Goal: Communication & Community: Answer question/provide support

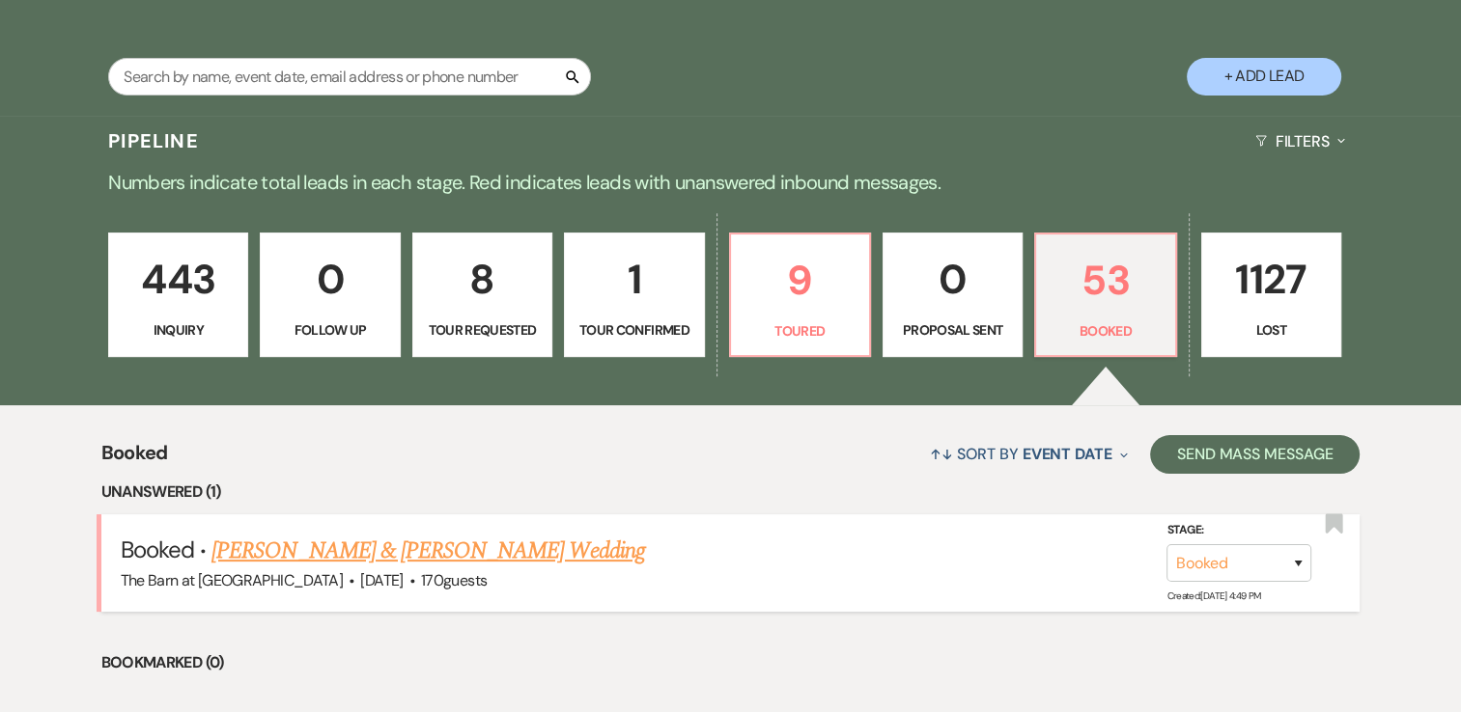
click at [499, 555] on link "[PERSON_NAME] & [PERSON_NAME] Wedding" at bounding box center [427, 551] width 433 height 35
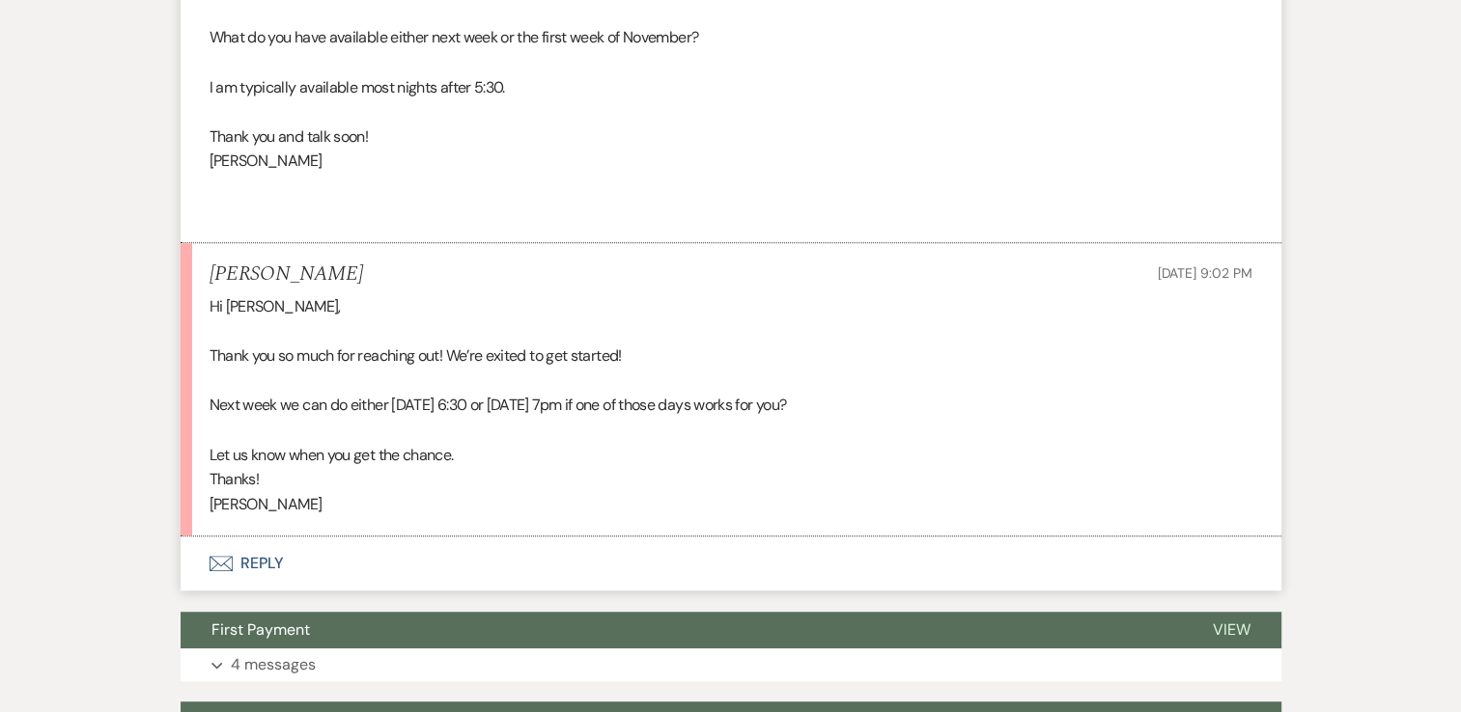
scroll to position [1138, 0]
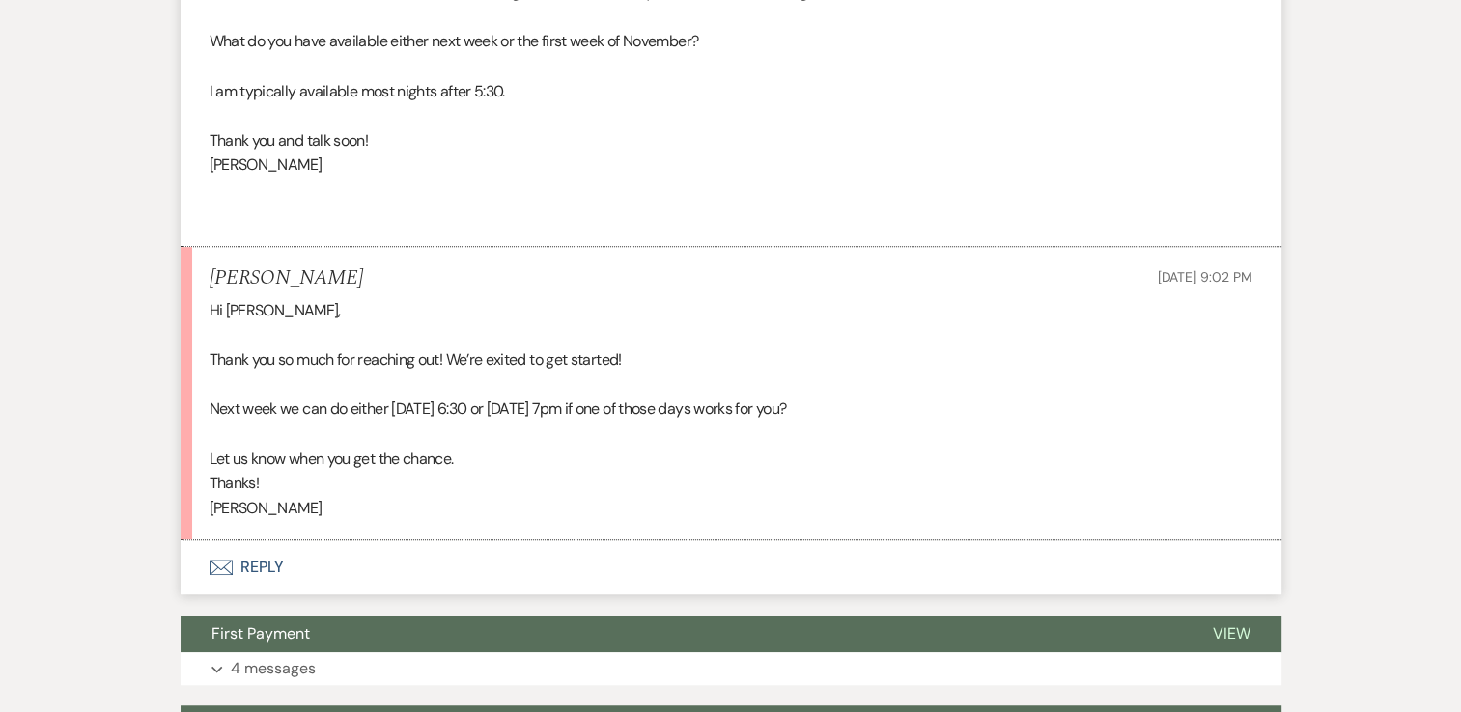
click at [227, 580] on button "Envelope Reply" at bounding box center [731, 568] width 1101 height 54
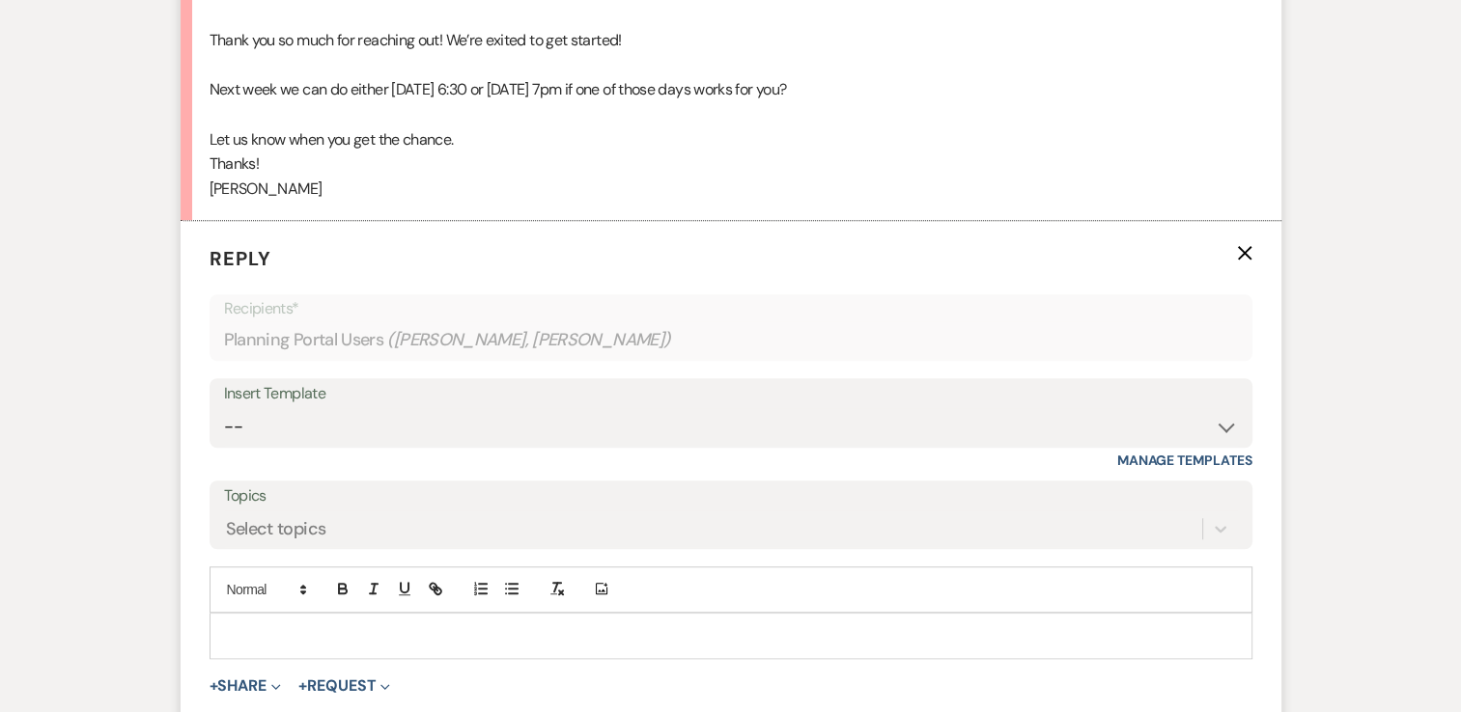
scroll to position [1522, 0]
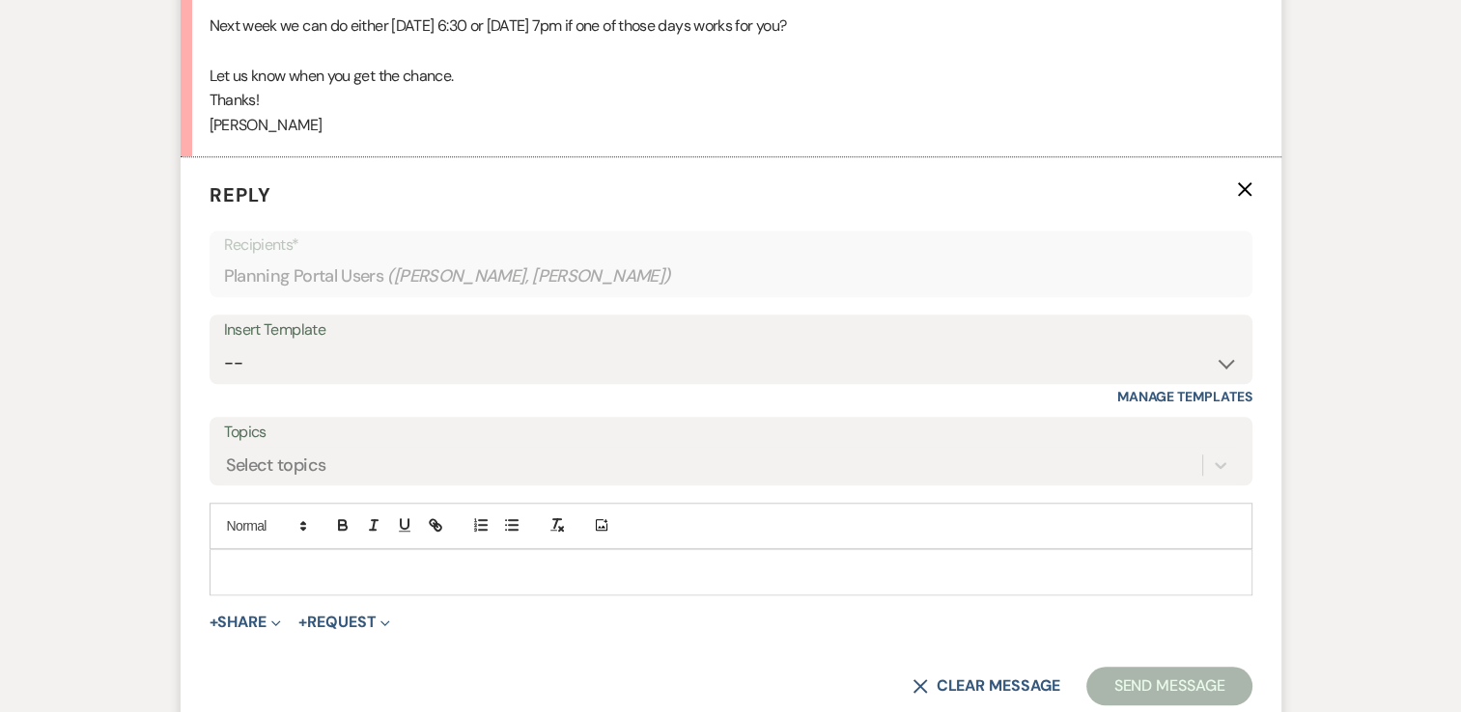
click at [259, 553] on div at bounding box center [730, 572] width 1041 height 44
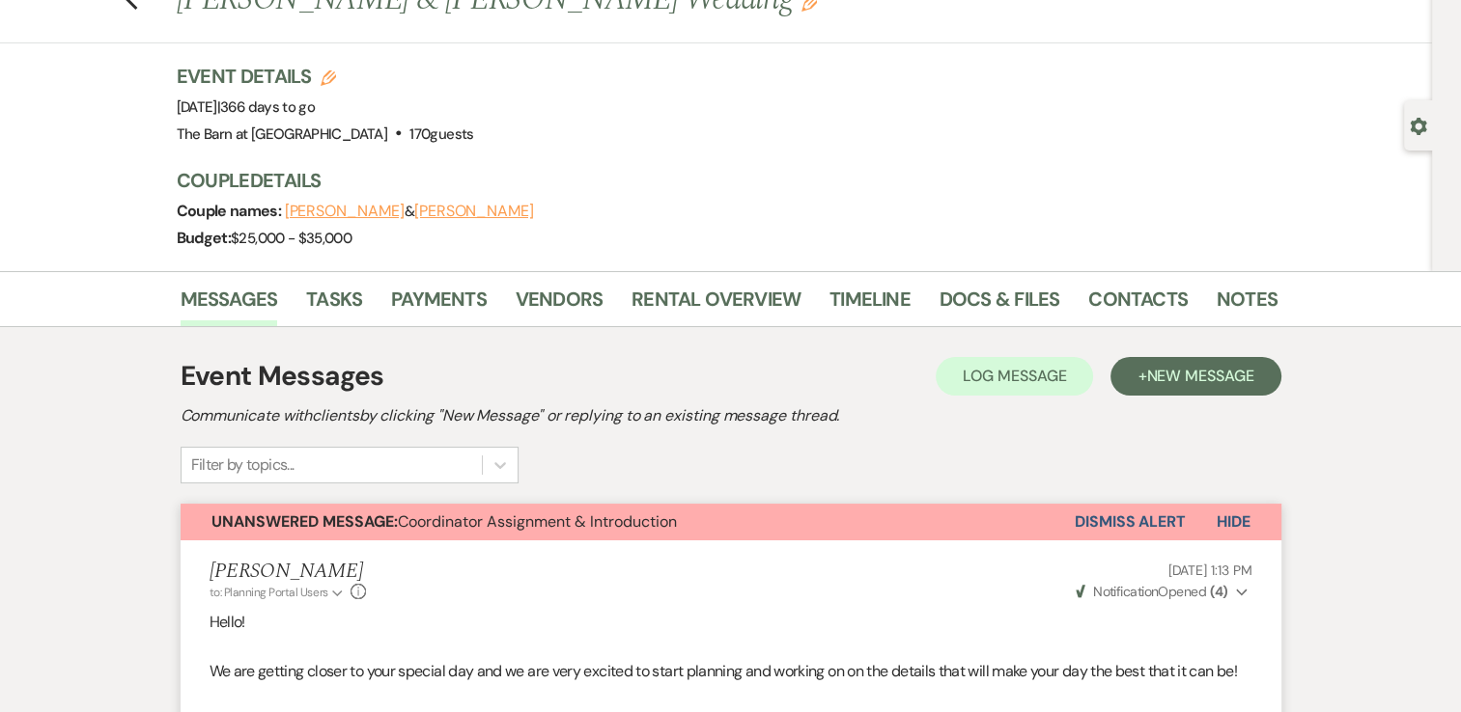
scroll to position [0, 0]
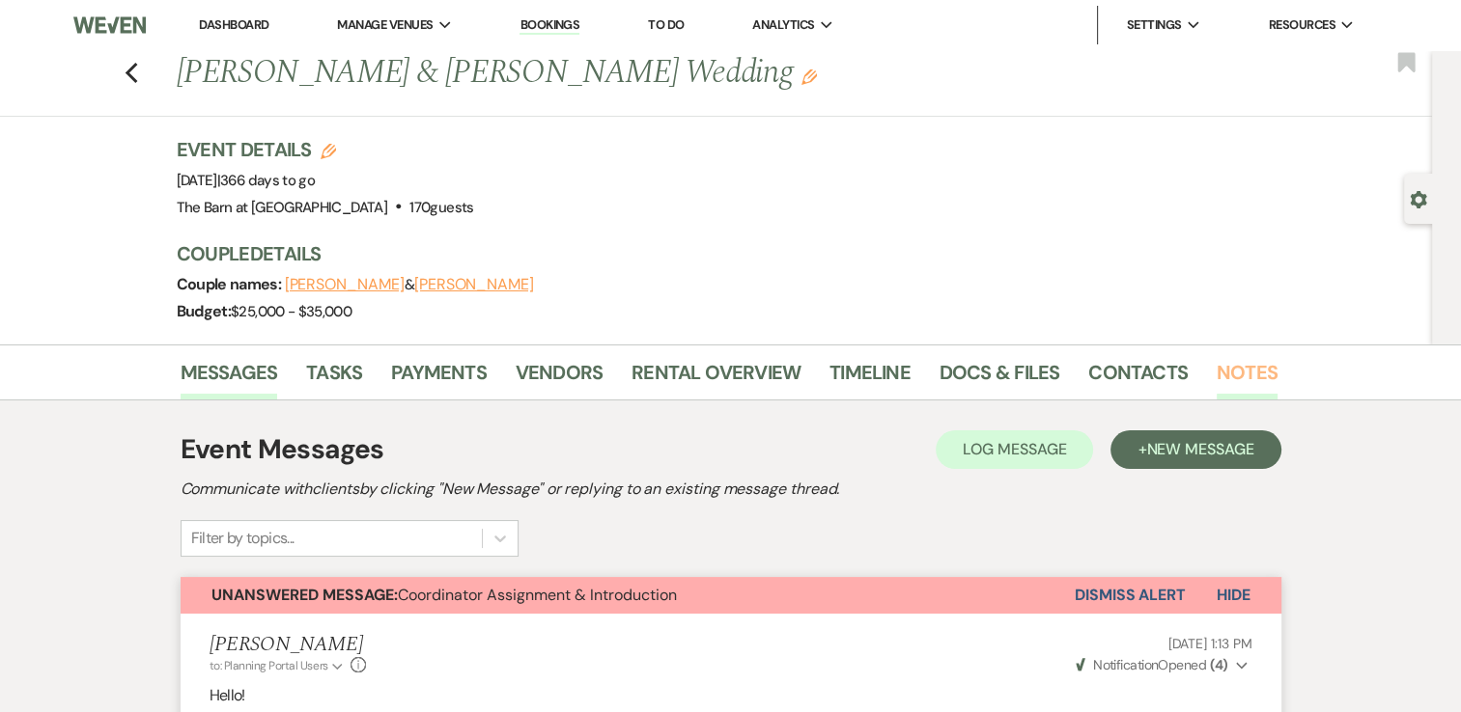
click at [1228, 384] on link "Notes" at bounding box center [1246, 378] width 61 height 42
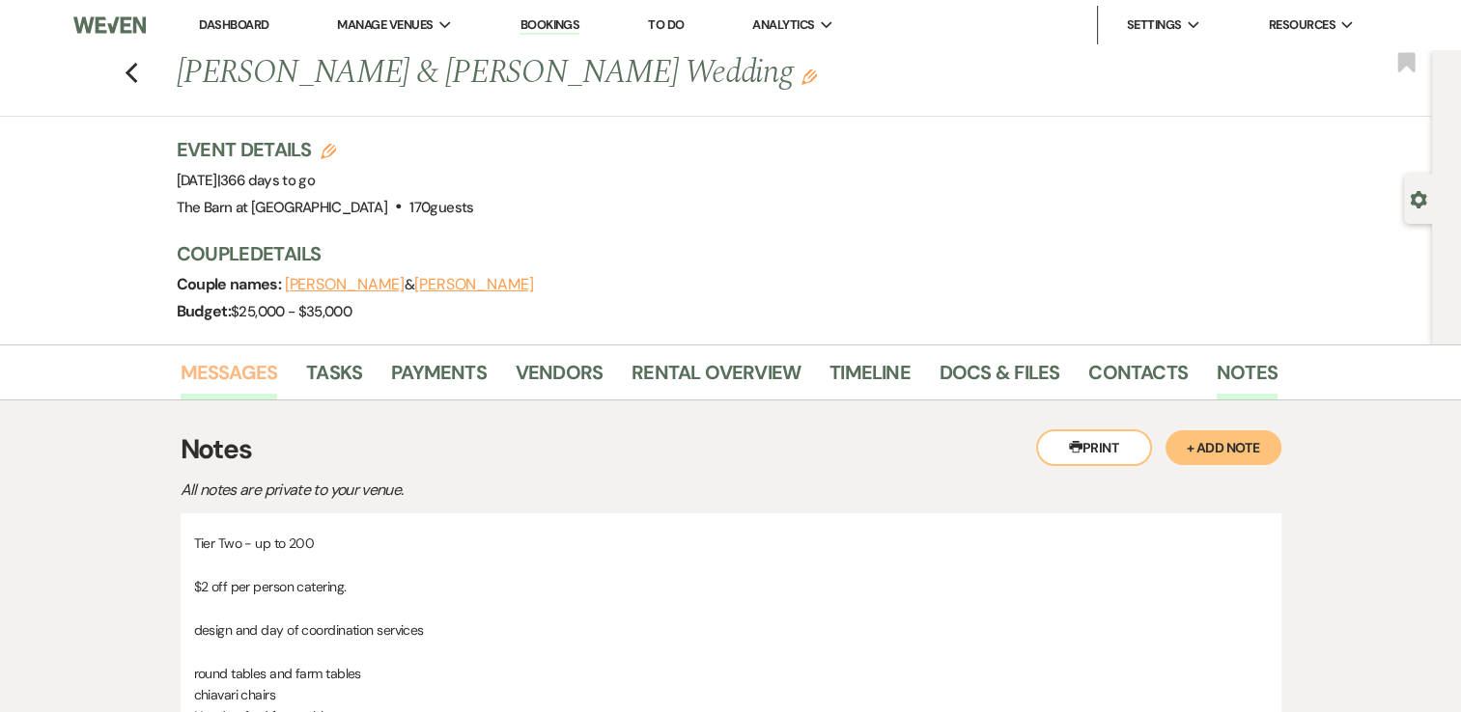
click at [221, 371] on link "Messages" at bounding box center [230, 378] width 98 height 42
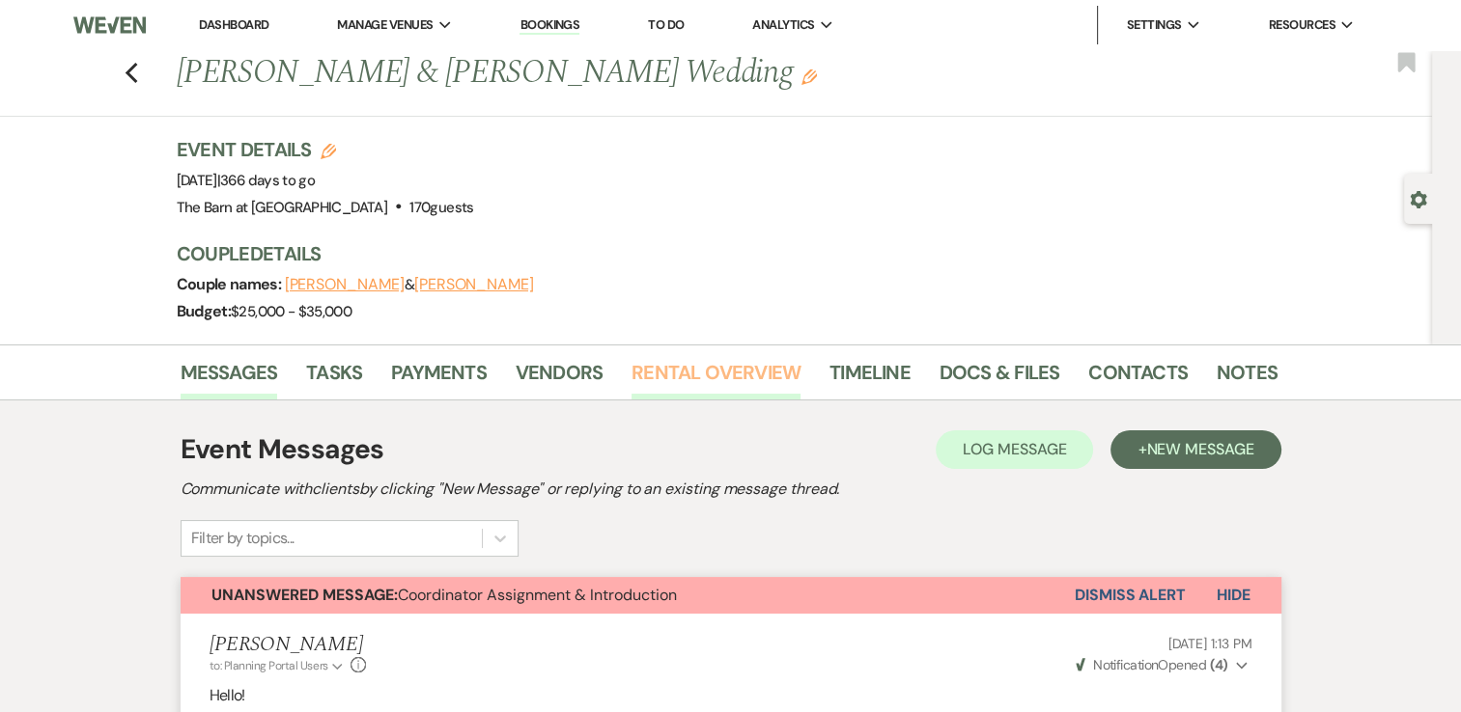
click at [641, 371] on link "Rental Overview" at bounding box center [715, 378] width 169 height 42
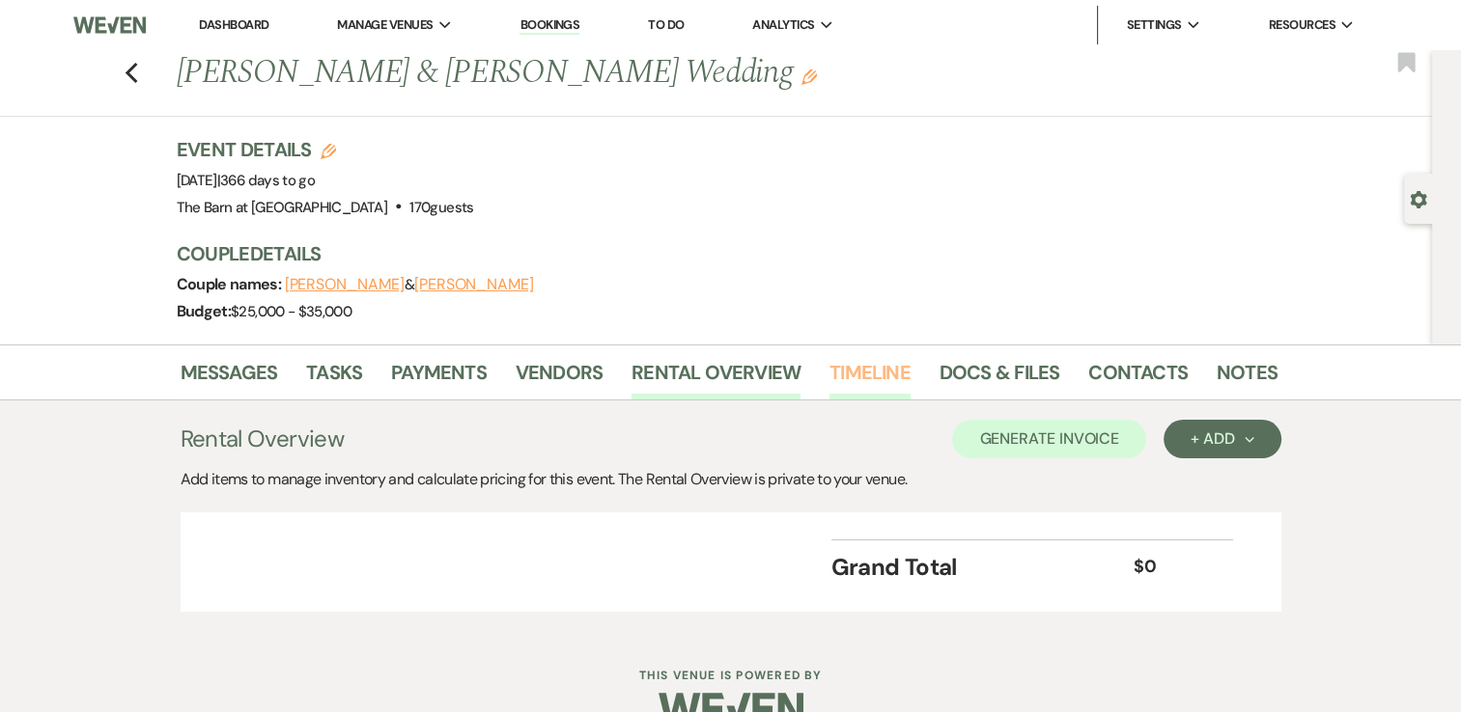
click at [869, 372] on link "Timeline" at bounding box center [869, 378] width 81 height 42
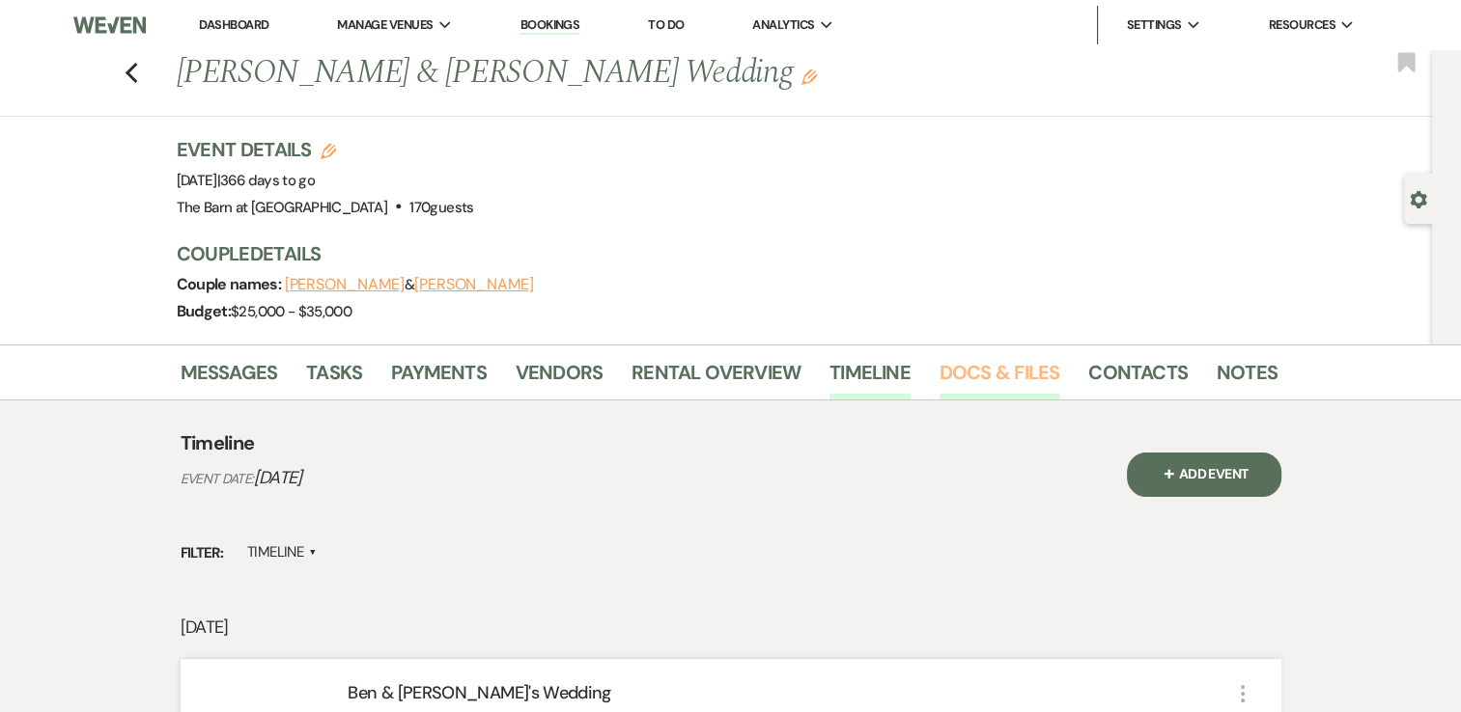
click at [992, 363] on link "Docs & Files" at bounding box center [999, 378] width 120 height 42
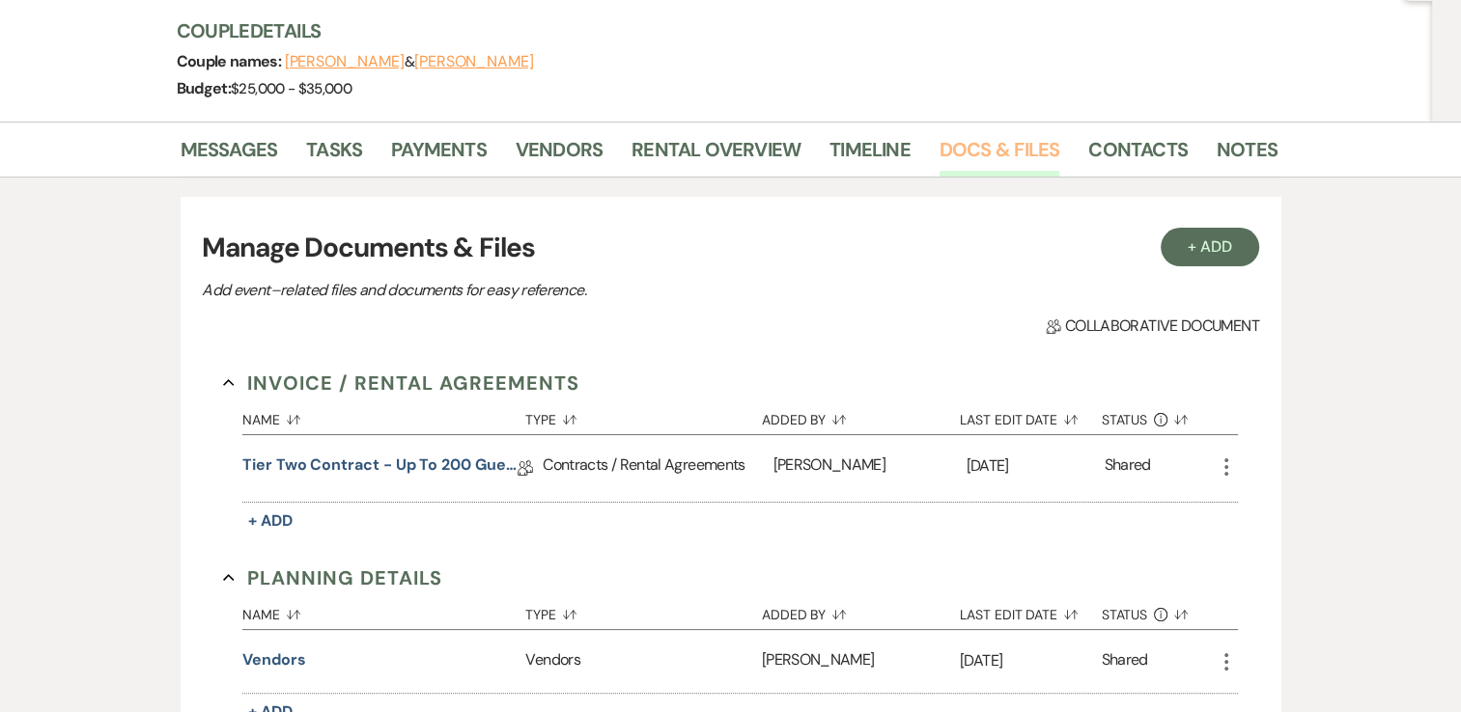
scroll to position [55, 0]
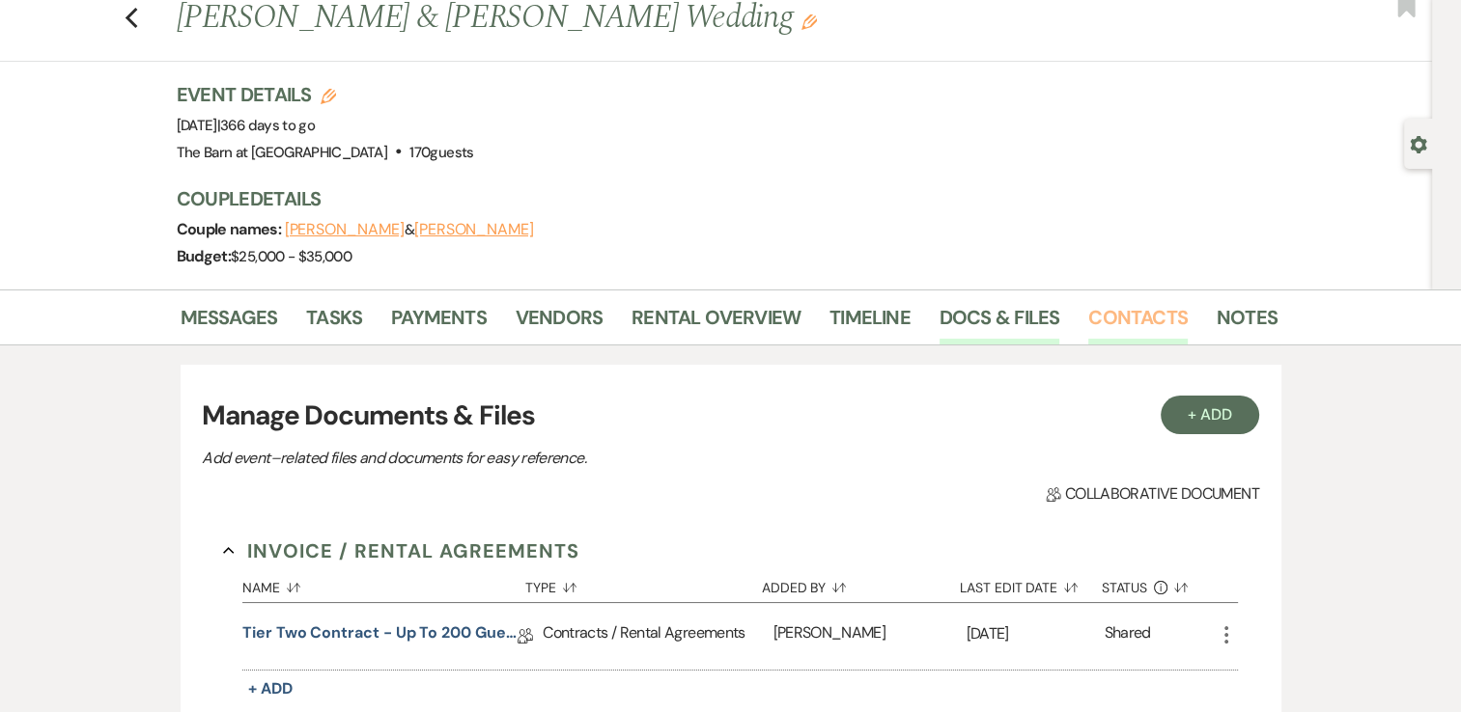
click at [1128, 321] on link "Contacts" at bounding box center [1137, 323] width 99 height 42
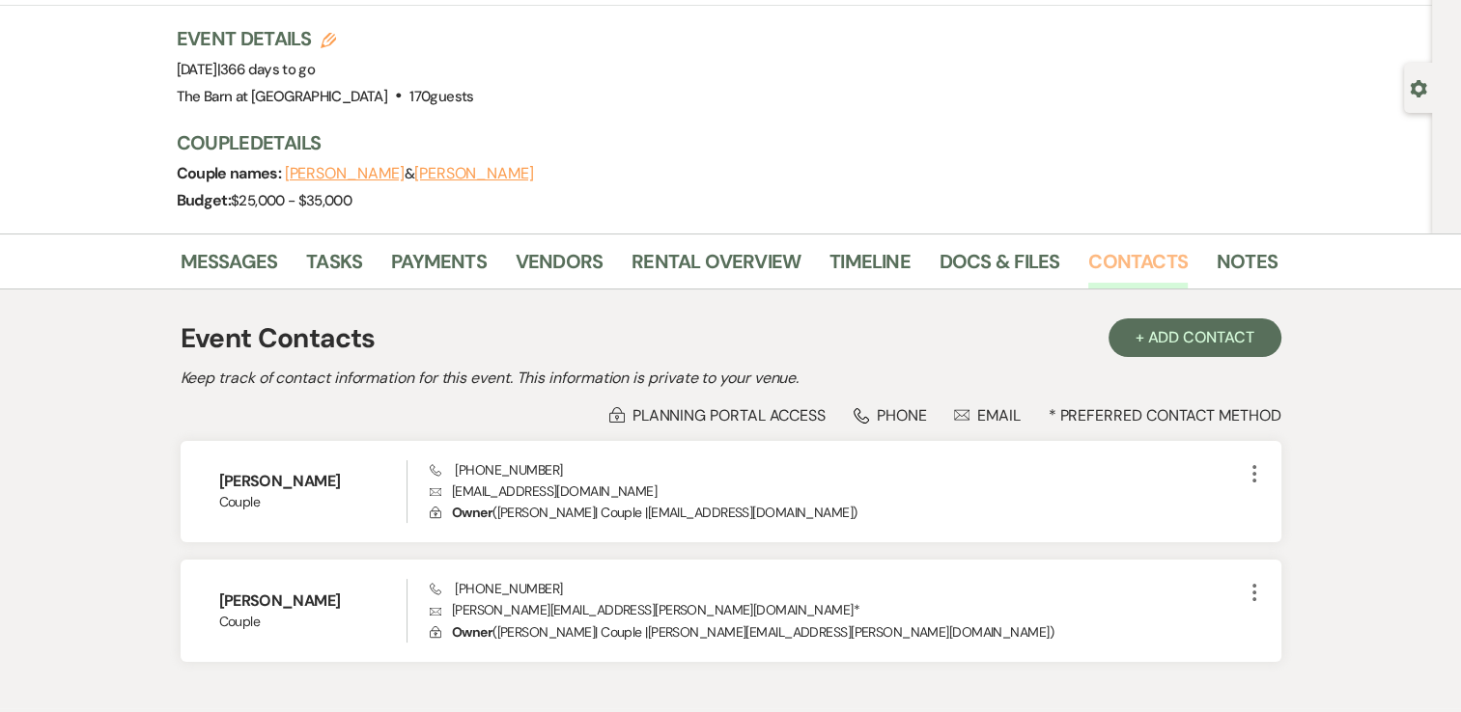
scroll to position [231, 0]
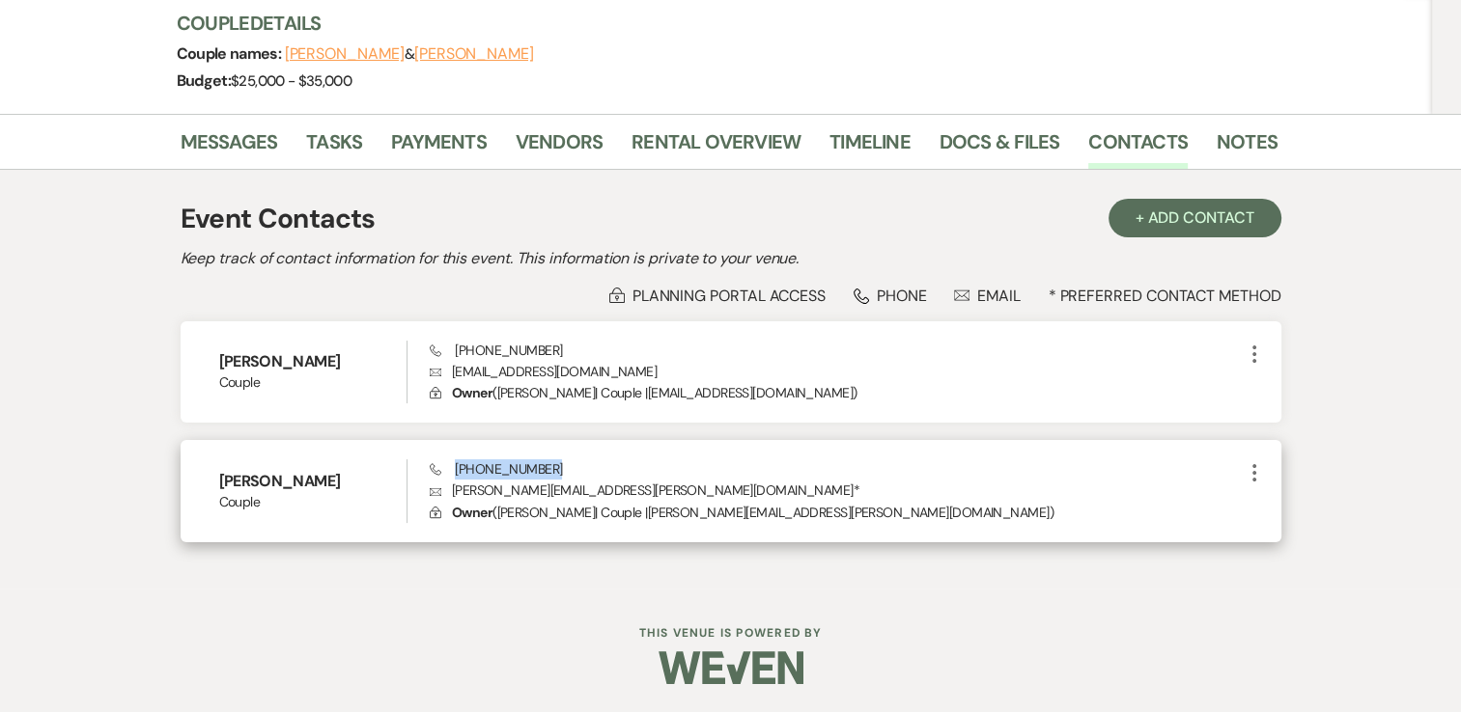
drag, startPoint x: 456, startPoint y: 466, endPoint x: 547, endPoint y: 465, distance: 91.7
click at [547, 465] on span "Phone [PHONE_NUMBER]" at bounding box center [496, 469] width 132 height 17
copy span "[PHONE_NUMBER]"
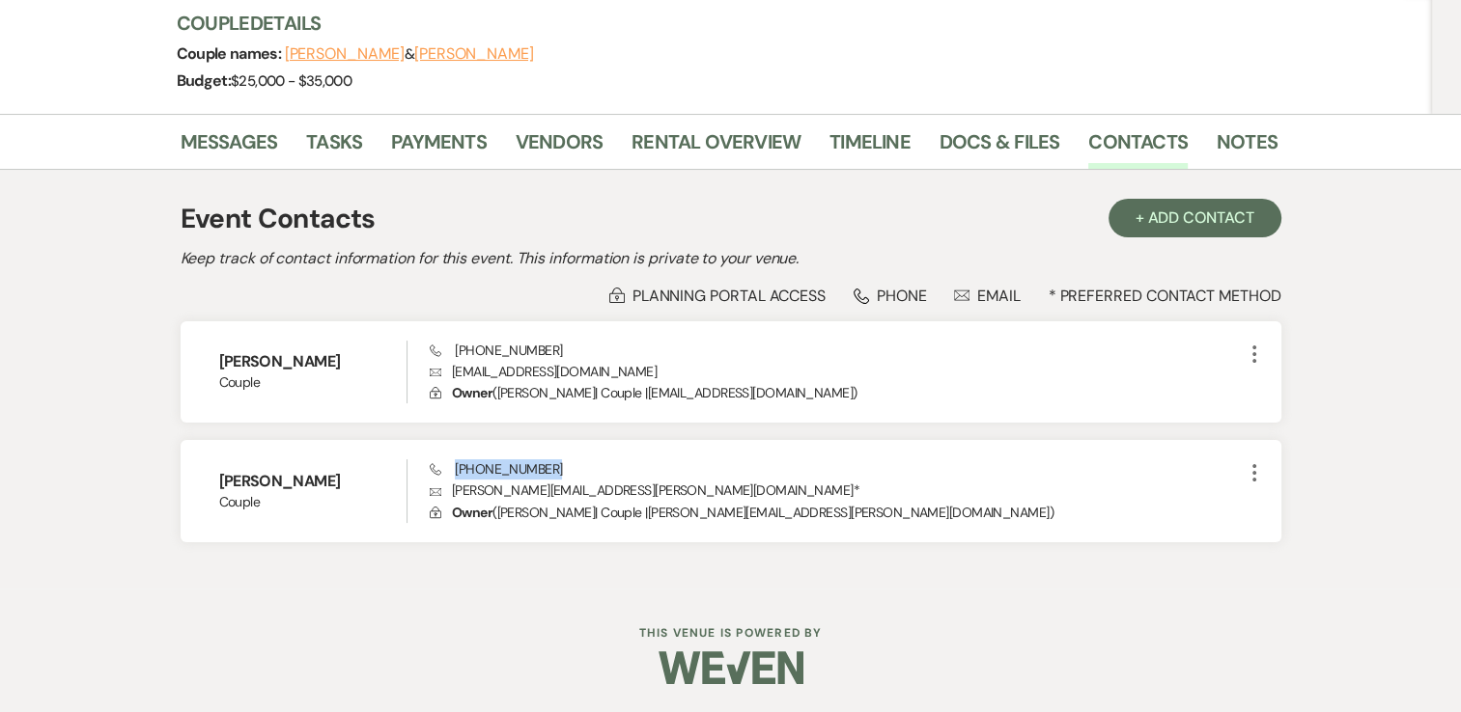
scroll to position [0, 0]
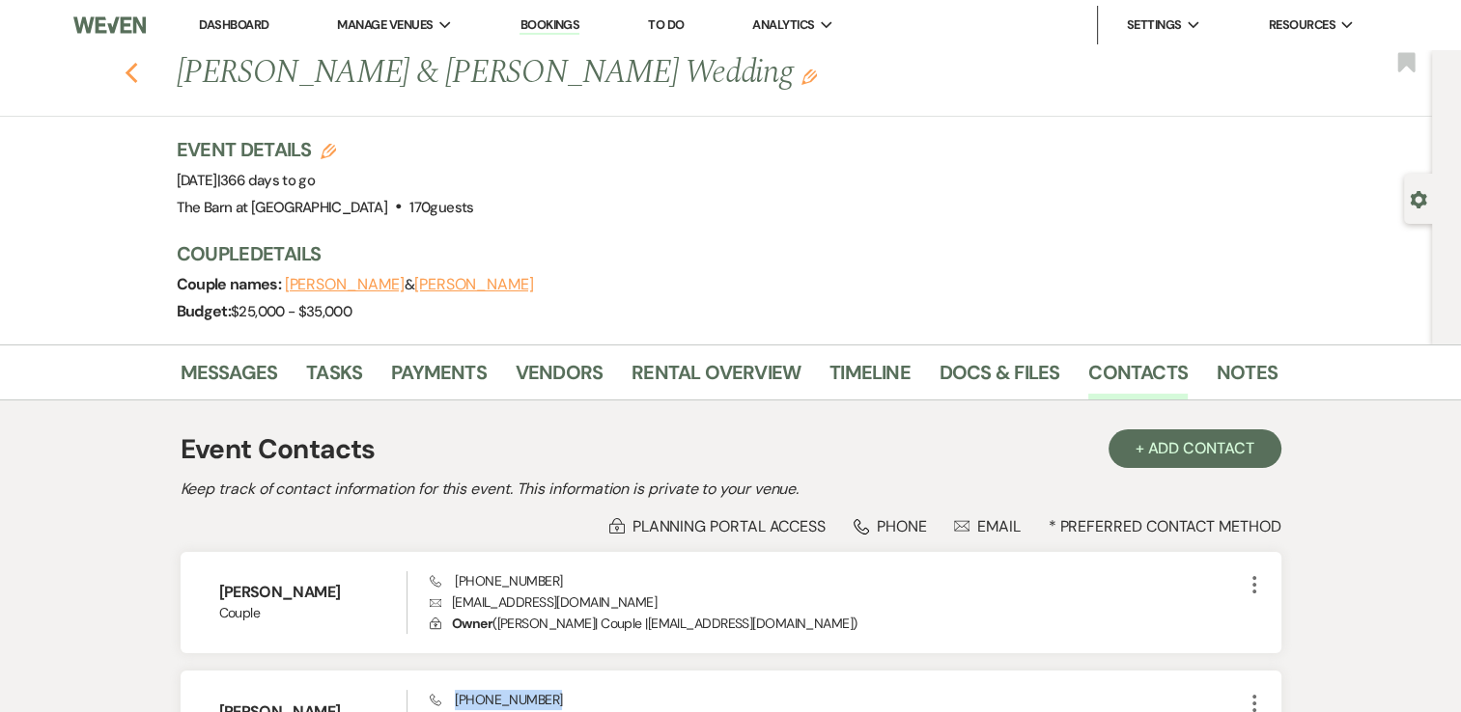
click at [132, 75] on icon "Previous" at bounding box center [132, 73] width 14 height 23
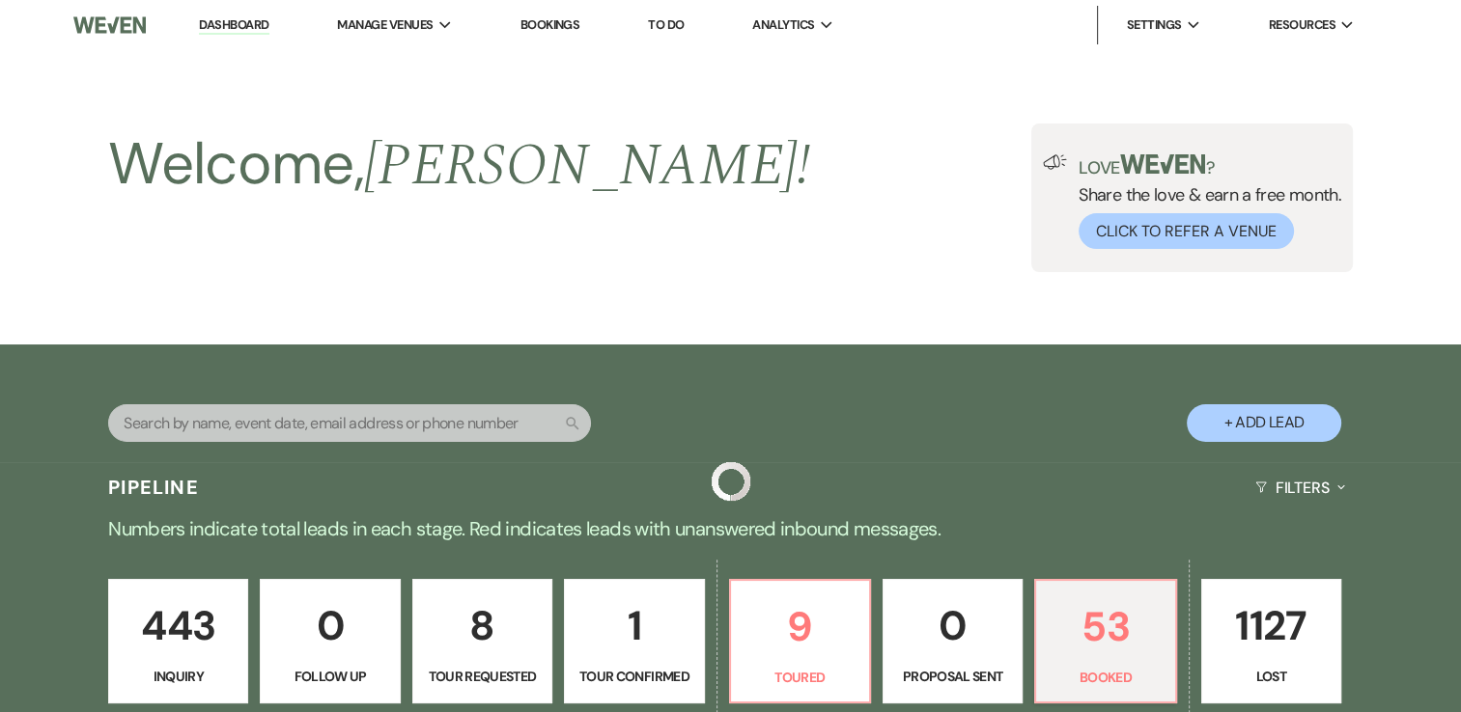
scroll to position [347, 0]
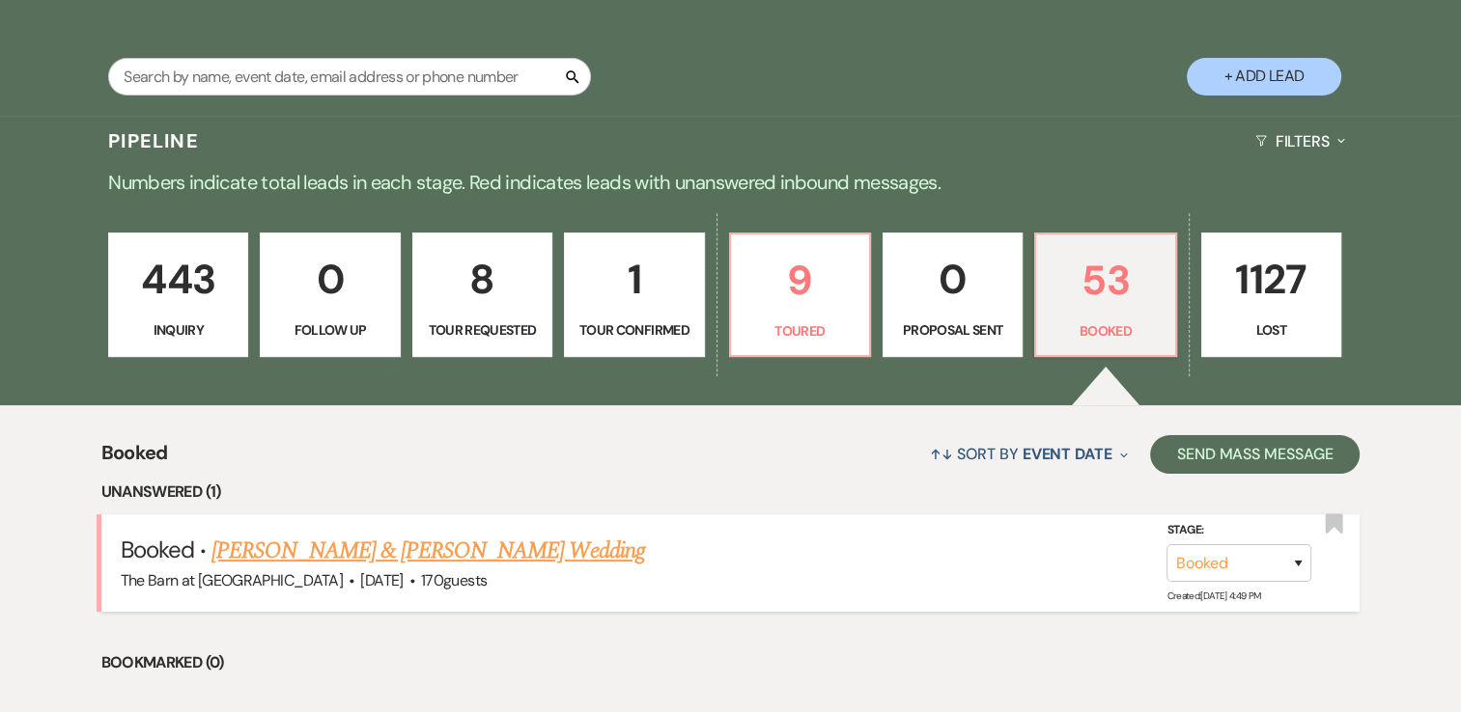
click at [421, 563] on link "[PERSON_NAME] & [PERSON_NAME] Wedding" at bounding box center [427, 551] width 433 height 35
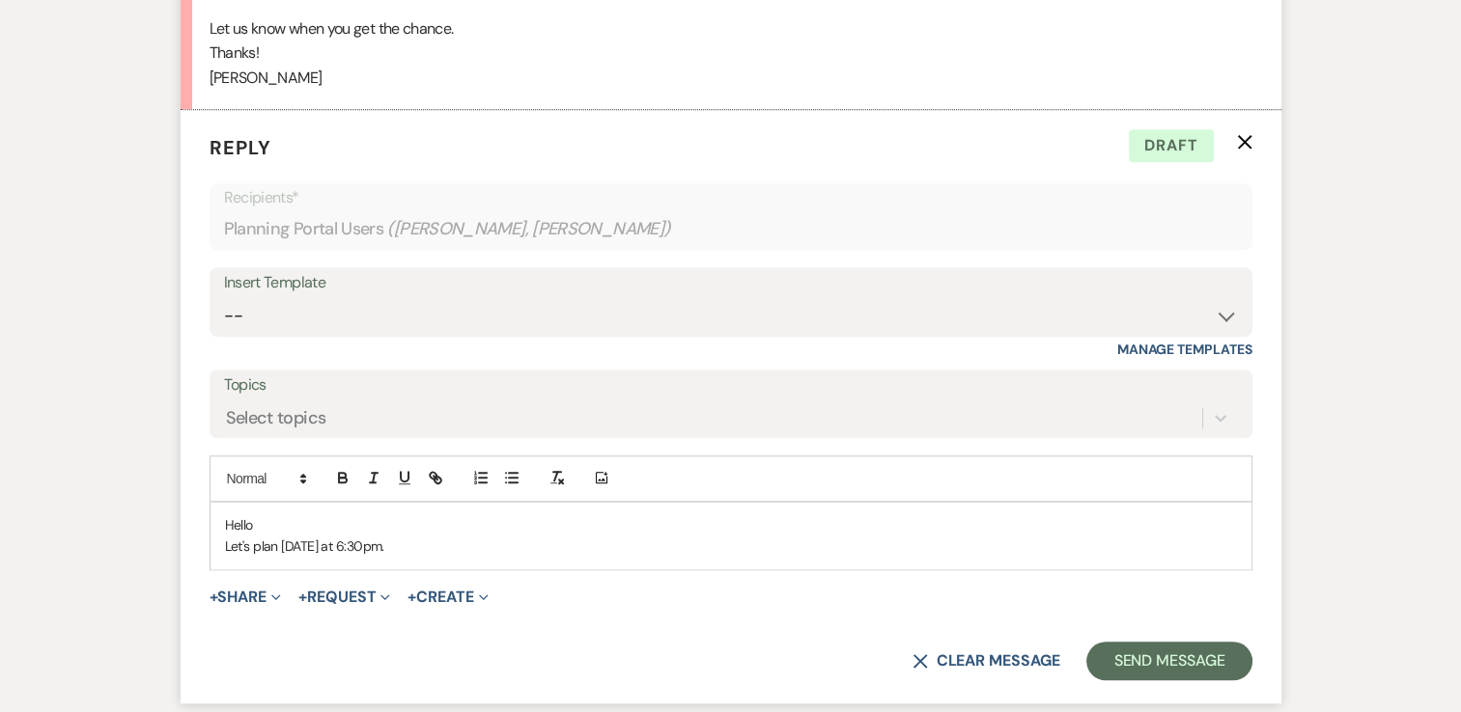
scroll to position [1616, 0]
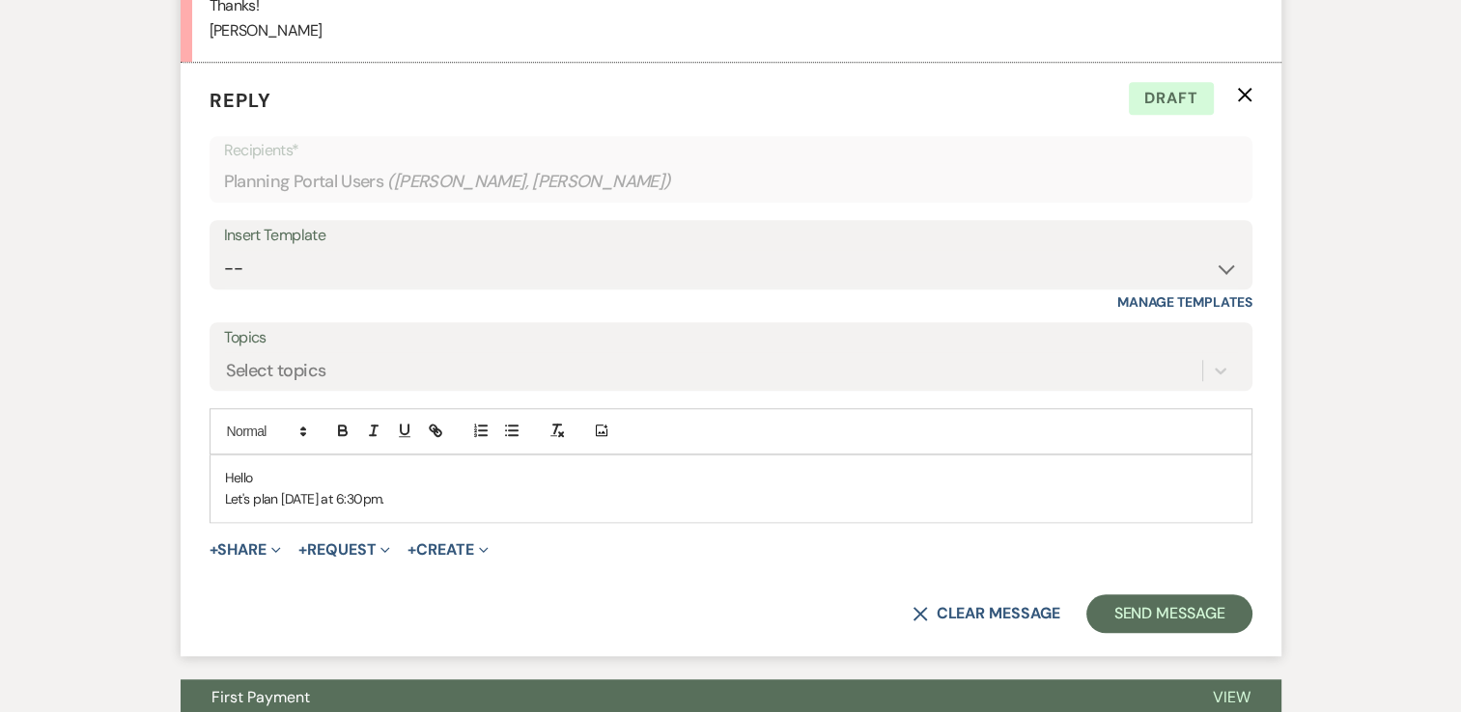
click at [465, 497] on p "Let's plan [DATE] at 6:30pm." at bounding box center [731, 499] width 1012 height 21
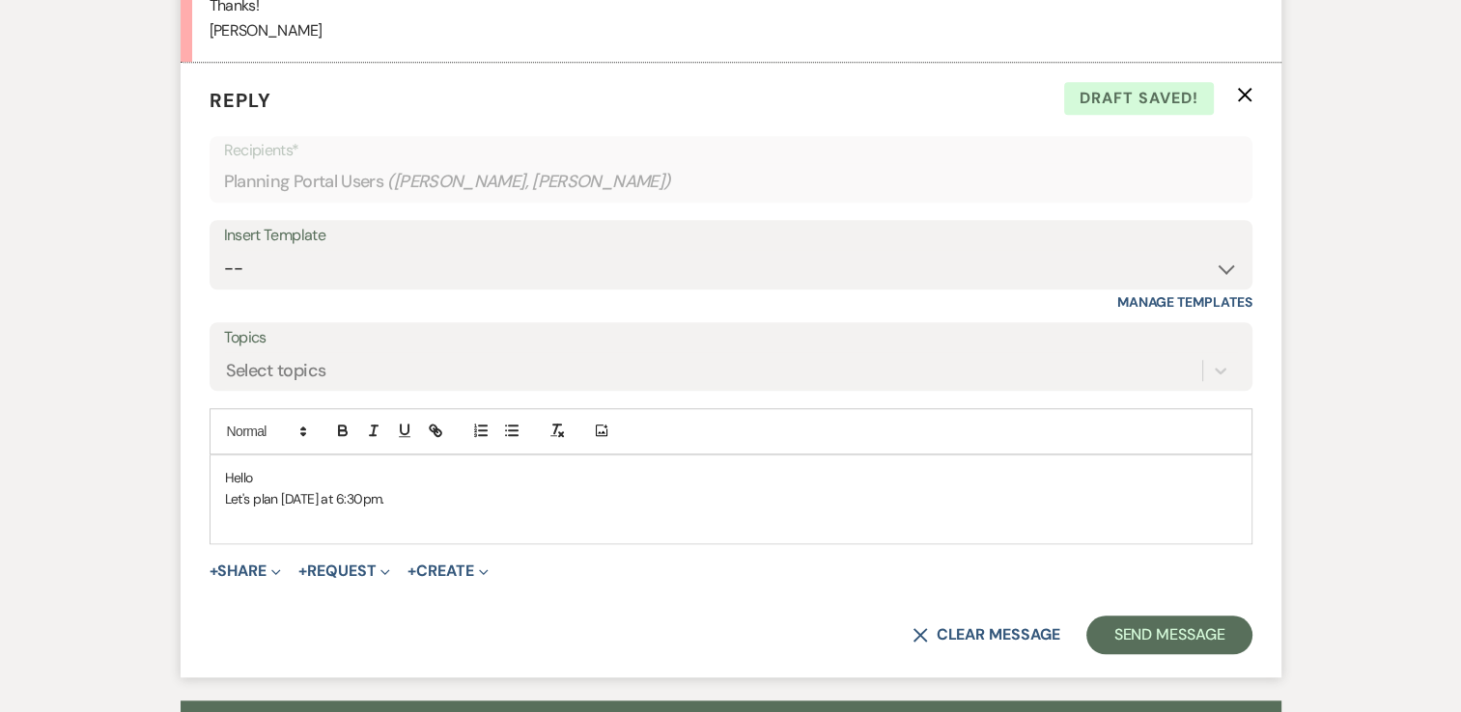
paste div
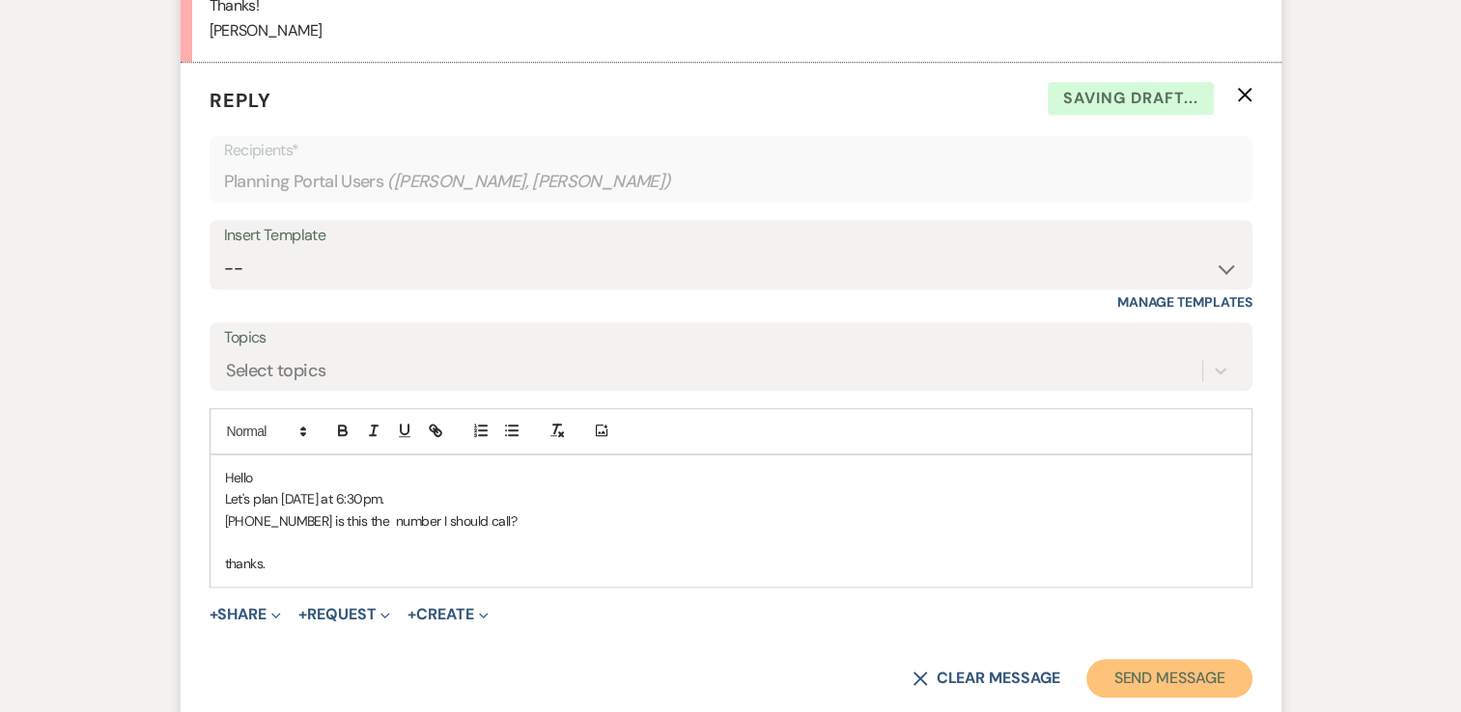
click at [1174, 673] on button "Send Message" at bounding box center [1168, 678] width 165 height 39
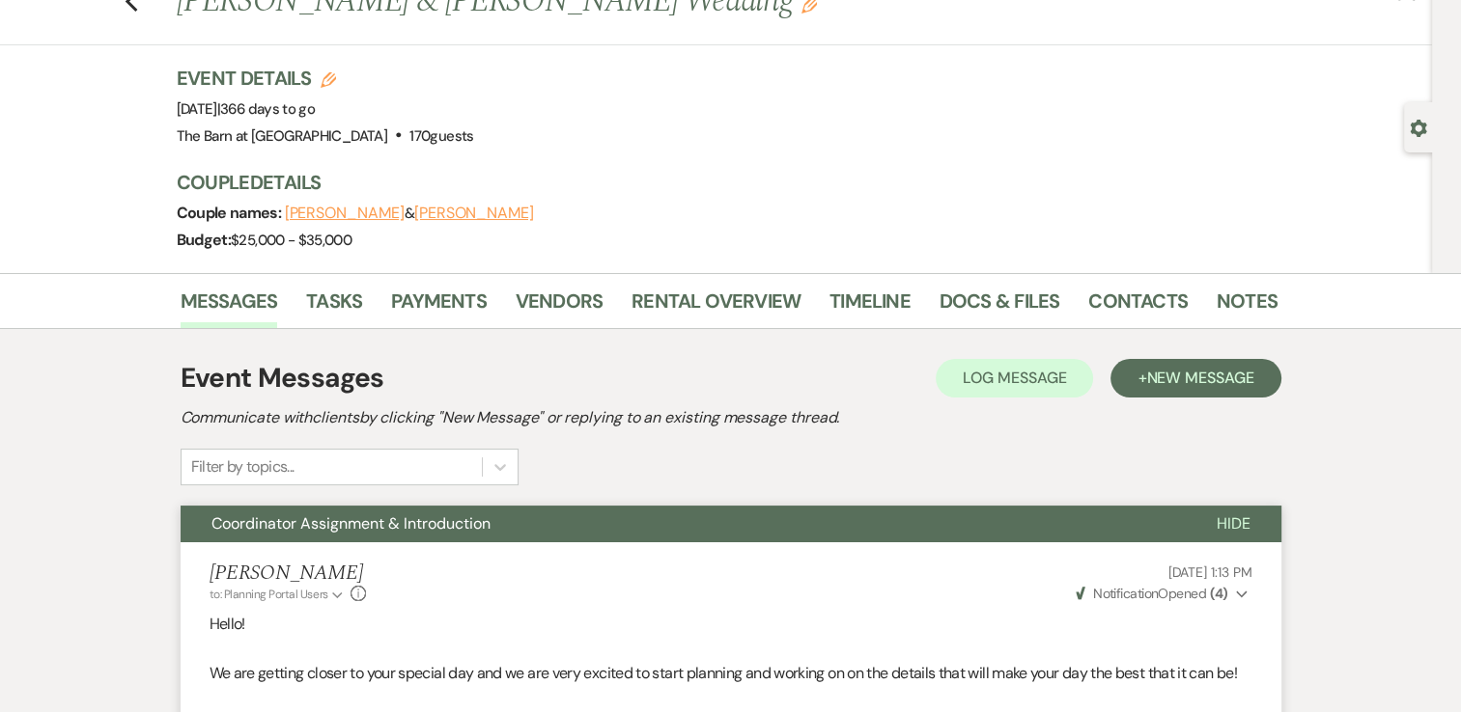
scroll to position [0, 0]
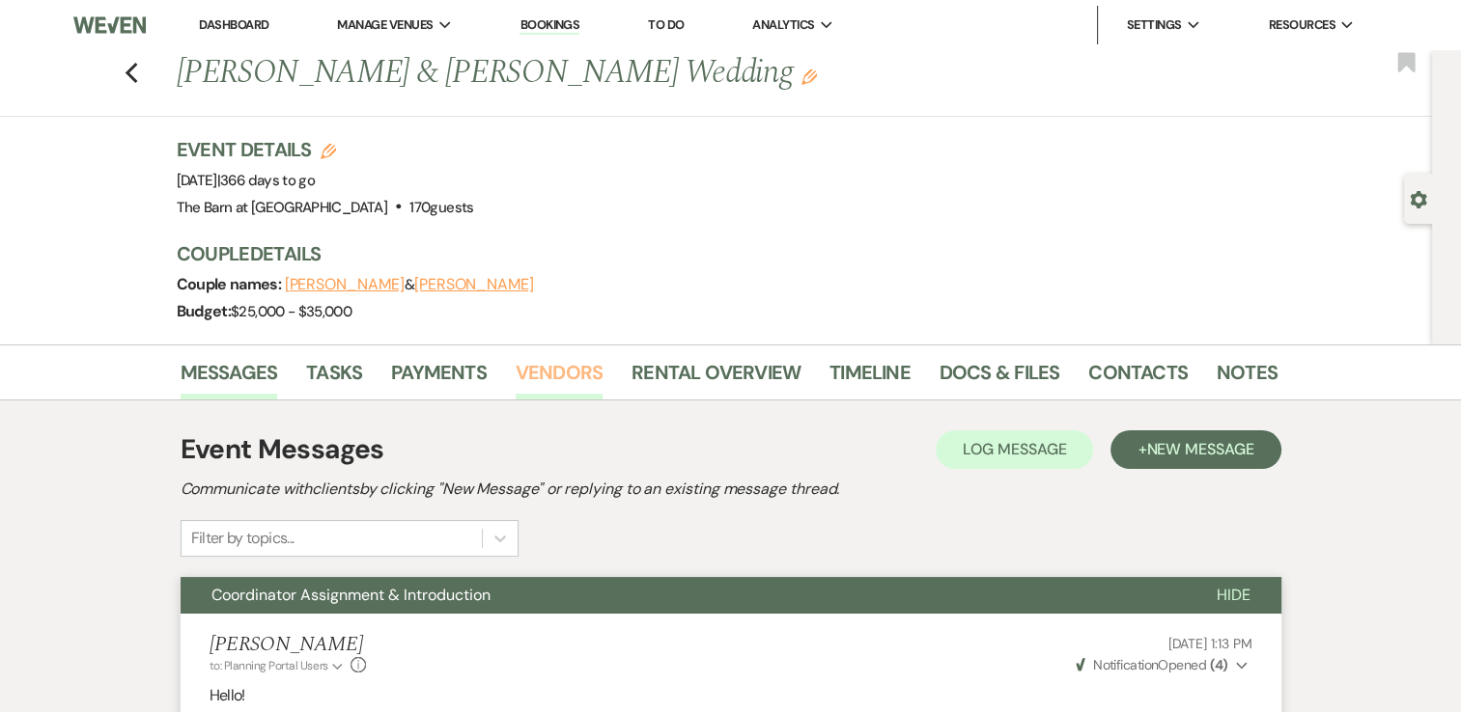
click at [570, 369] on link "Vendors" at bounding box center [559, 378] width 87 height 42
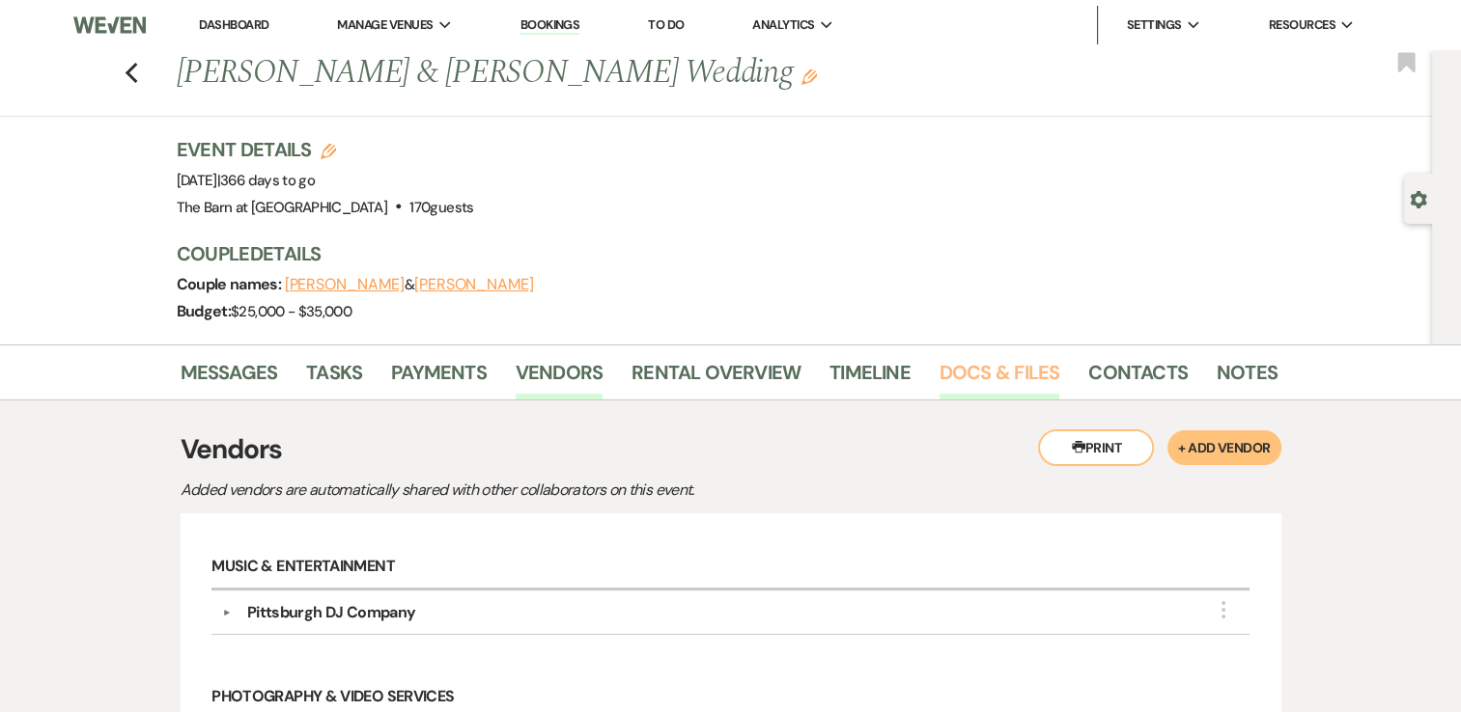
click at [999, 376] on link "Docs & Files" at bounding box center [999, 378] width 120 height 42
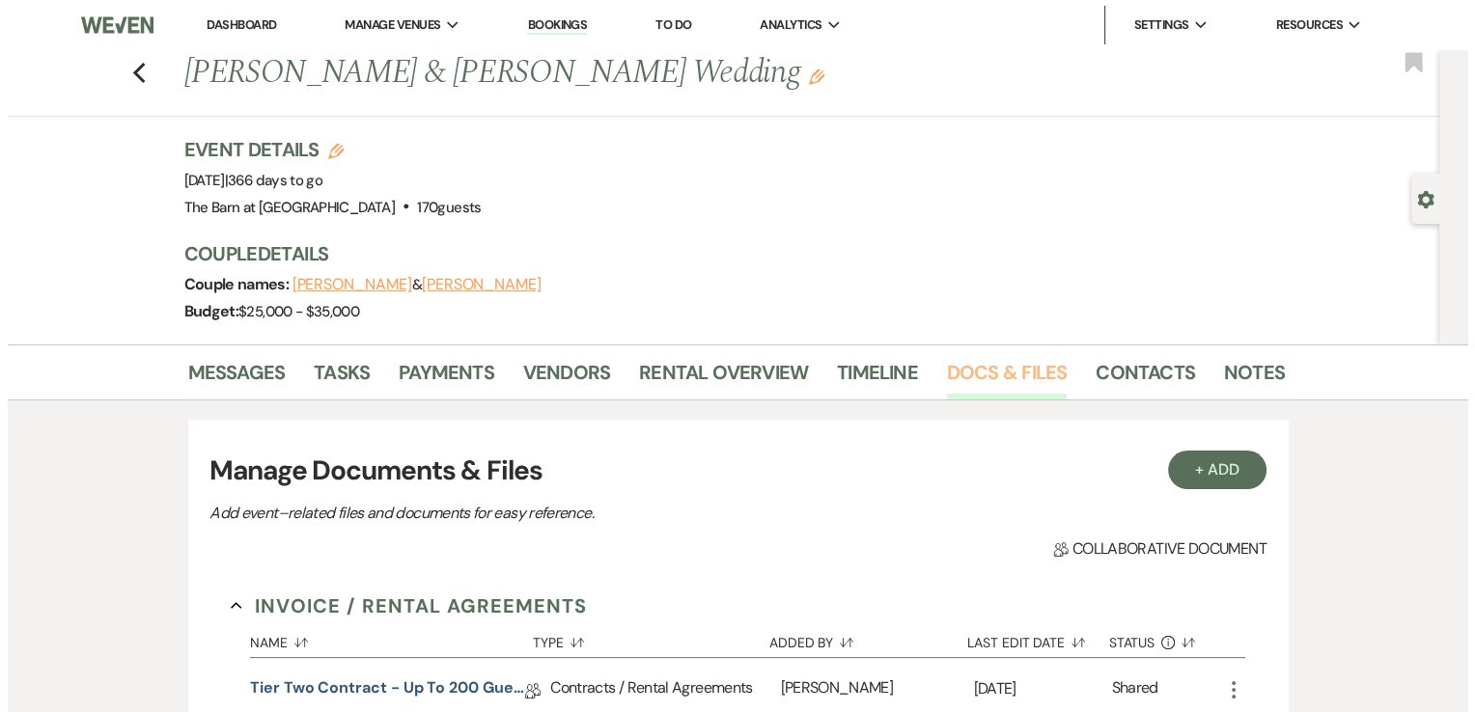
scroll to position [483, 0]
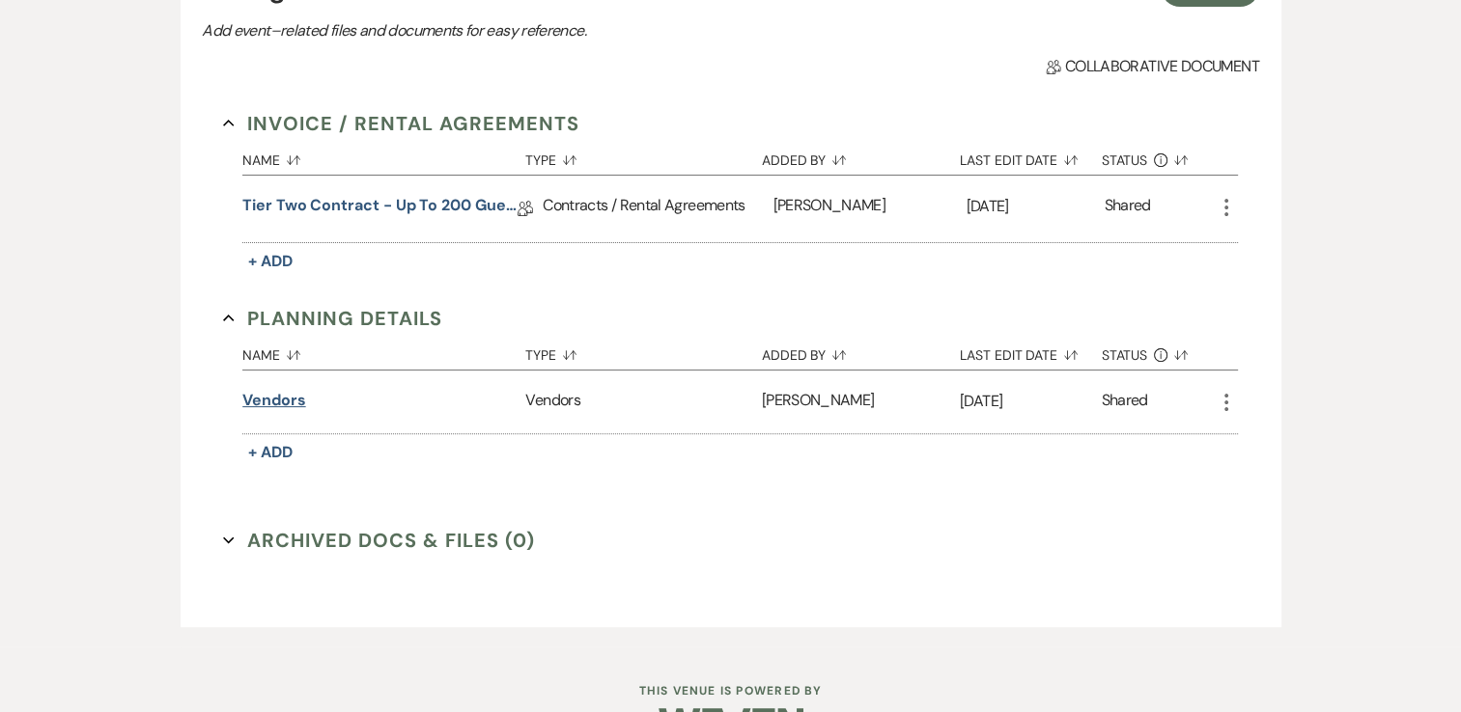
click at [282, 394] on button "Vendors" at bounding box center [273, 400] width 63 height 23
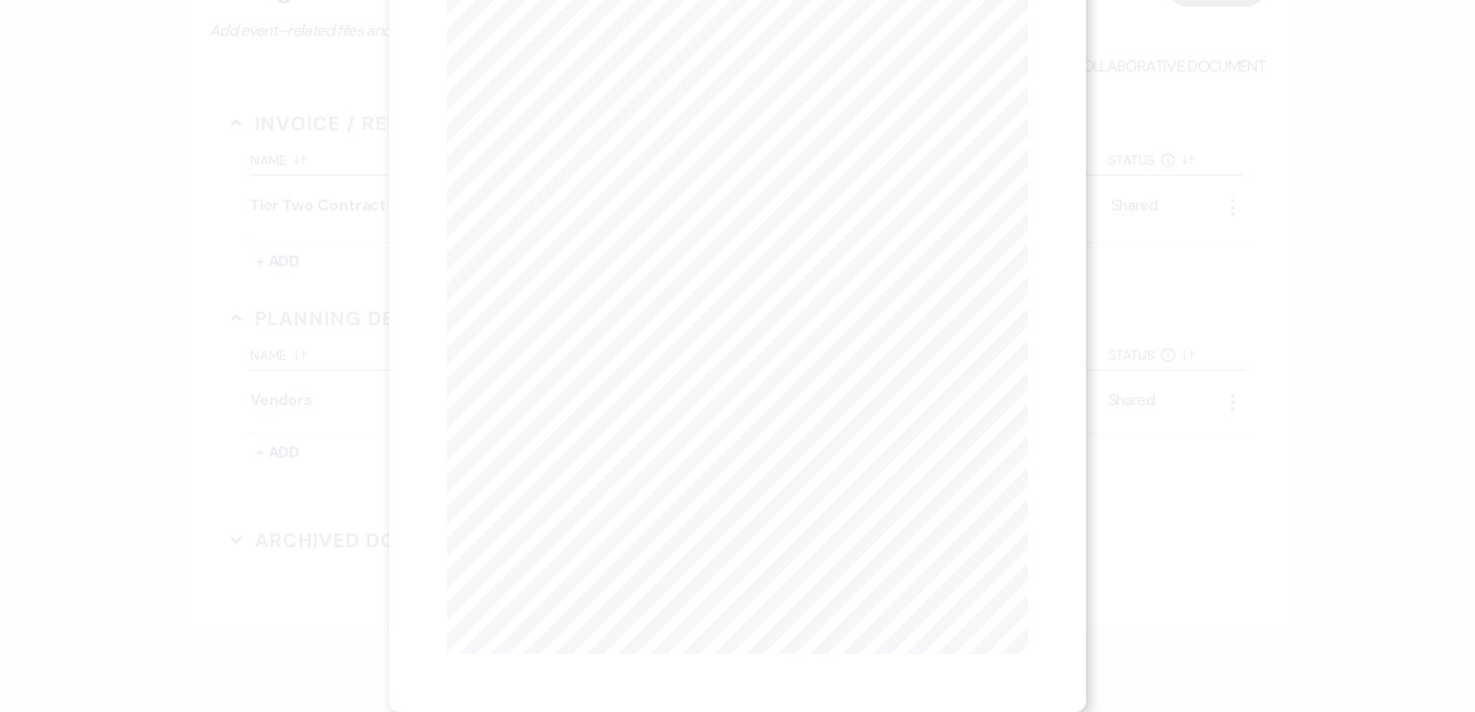
scroll to position [0, 0]
click at [634, 69] on button "Next Next" at bounding box center [637, 70] width 50 height 15
click at [633, 69] on button "Next Next" at bounding box center [636, 70] width 50 height 15
click at [611, 64] on button "Next Next" at bounding box center [636, 70] width 50 height 15
click at [1012, 54] on icon "X" at bounding box center [1019, 51] width 17 height 17
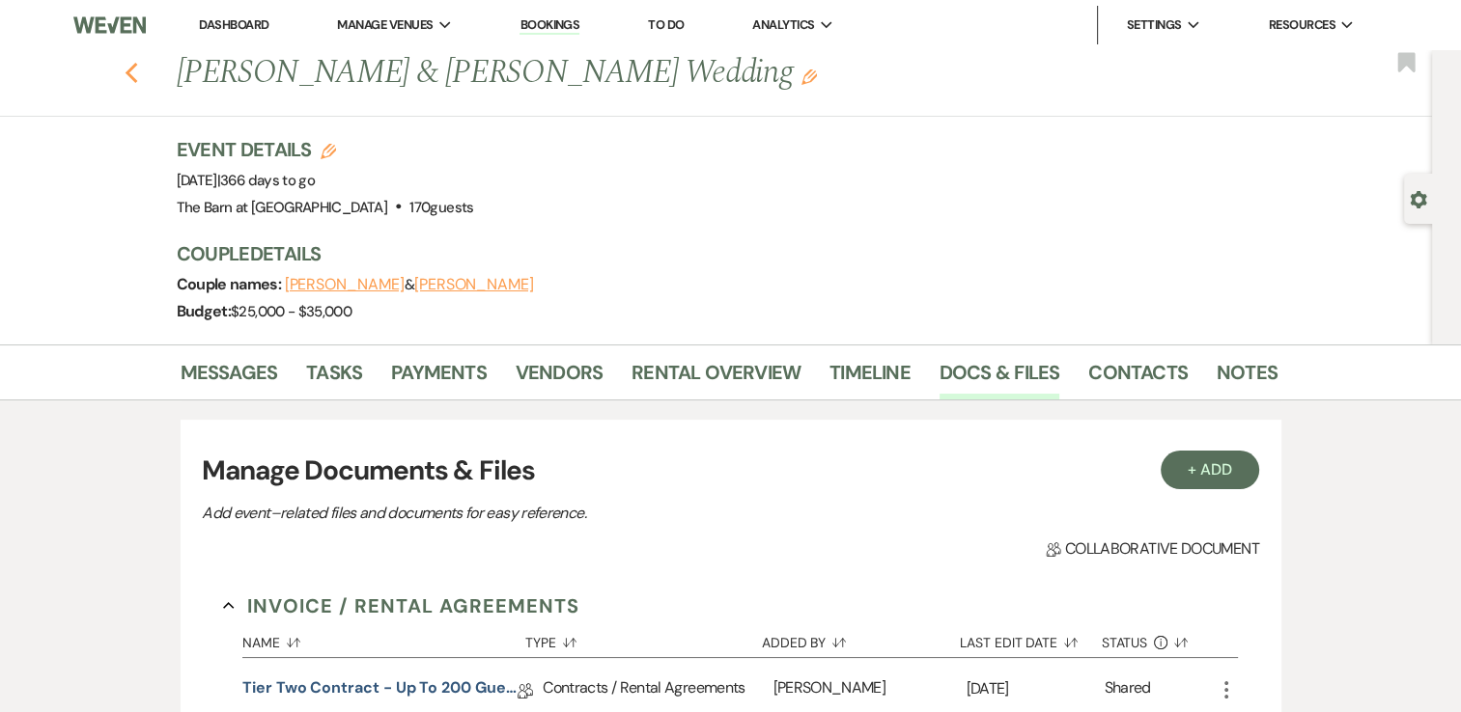
click at [137, 79] on use "button" at bounding box center [131, 73] width 13 height 21
